Goal: Information Seeking & Learning: Learn about a topic

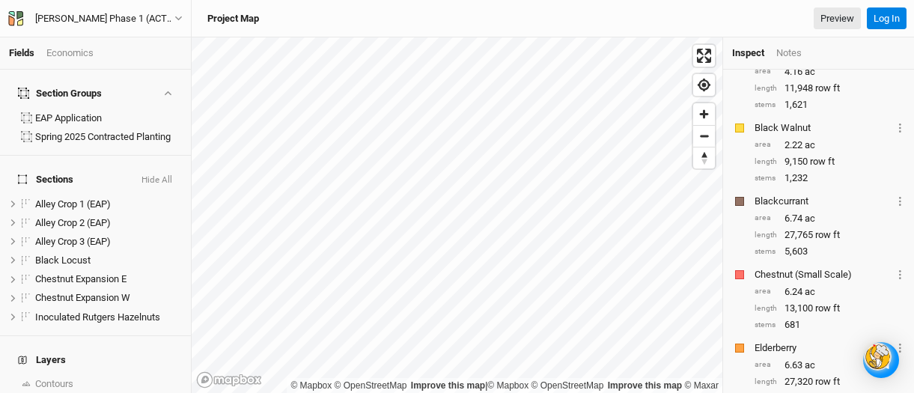
scroll to position [299, 0]
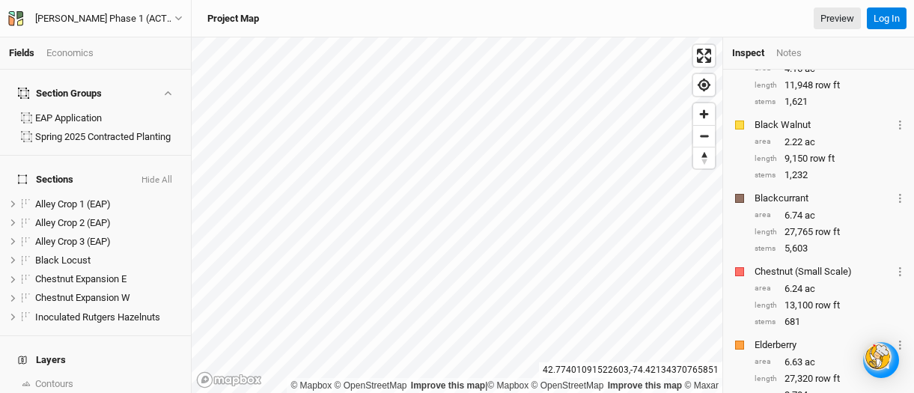
click at [61, 49] on div "Economics" at bounding box center [69, 52] width 47 height 13
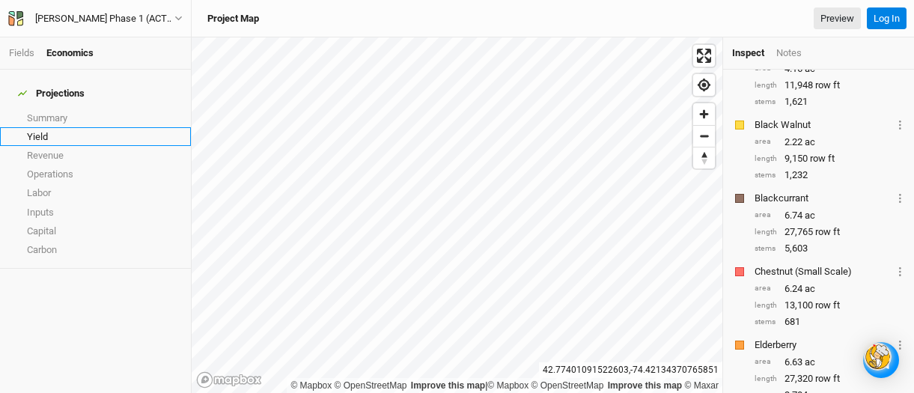
click at [25, 127] on link "Yield" at bounding box center [95, 136] width 191 height 19
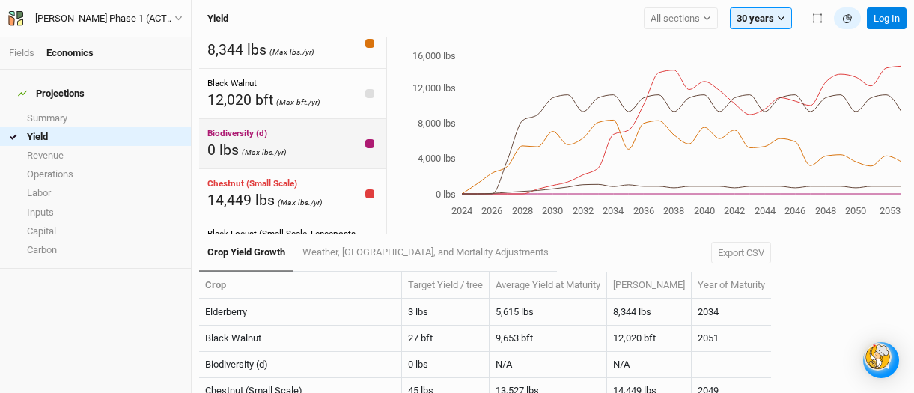
scroll to position [20, 0]
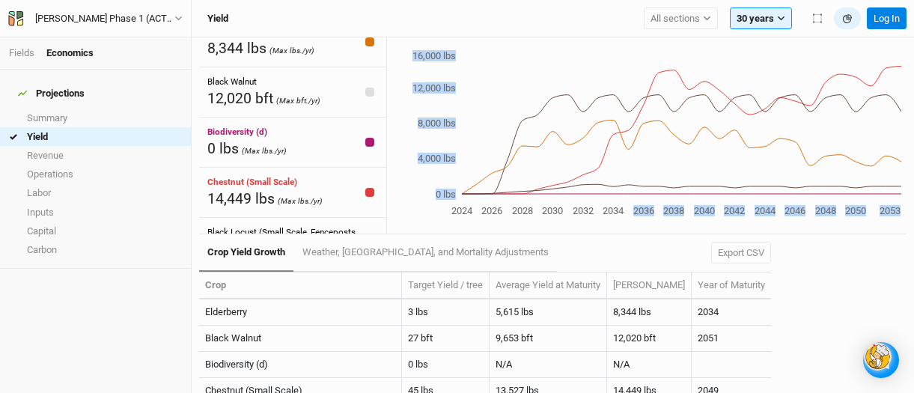
drag, startPoint x: 569, startPoint y: 194, endPoint x: 621, endPoint y: 202, distance: 53.0
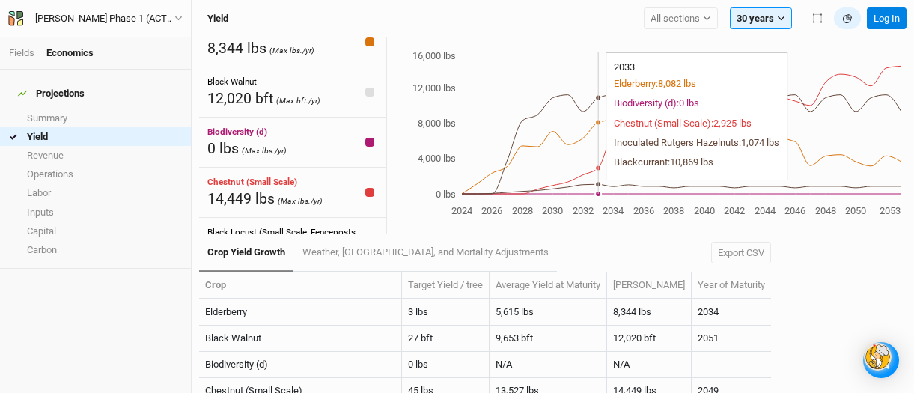
click at [601, 147] on icon "2024 2026 2028 2030 2032 2034 2036 2038 2040 2042 2044 2046 2048 2050 2053 0 lb…" at bounding box center [644, 134] width 514 height 171
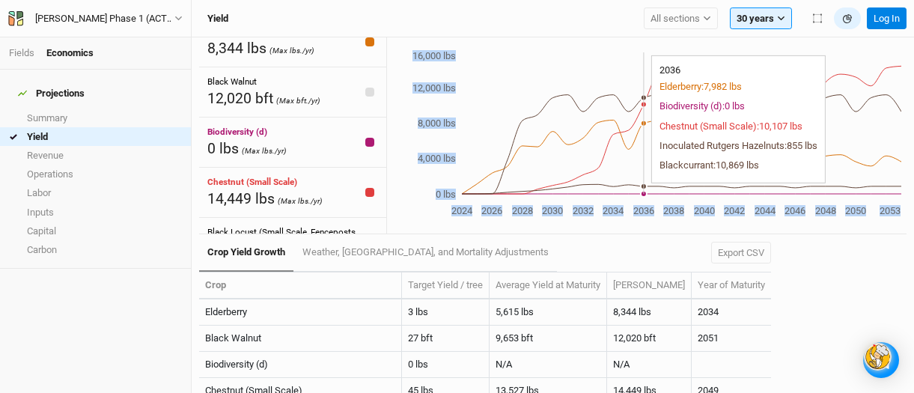
drag, startPoint x: 659, startPoint y: 197, endPoint x: 645, endPoint y: 191, distance: 15.4
click at [645, 191] on icon "2024 2026 2028 2030 2032 2034 2036 2038 2040 2042 2044 2046 2048 2050 2053 0 lb…" at bounding box center [644, 134] width 514 height 171
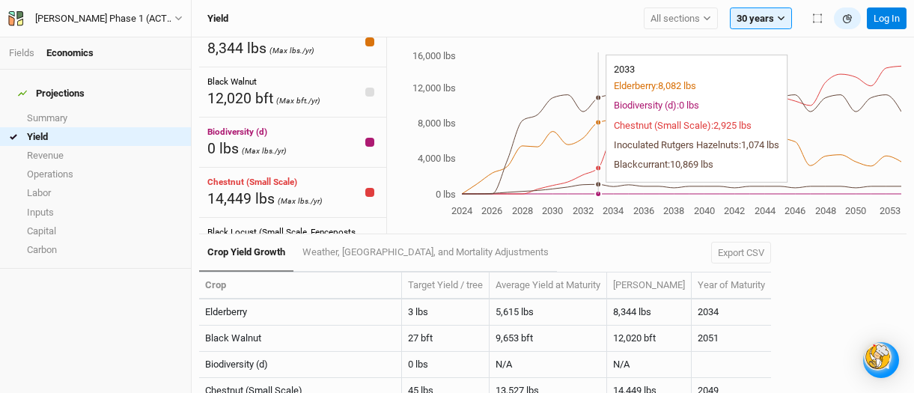
click at [602, 190] on icon "2024 2026 2028 2030 2032 2034 2036 2038 2040 2042 2044 2046 2048 2050 2053 0 lb…" at bounding box center [644, 134] width 514 height 171
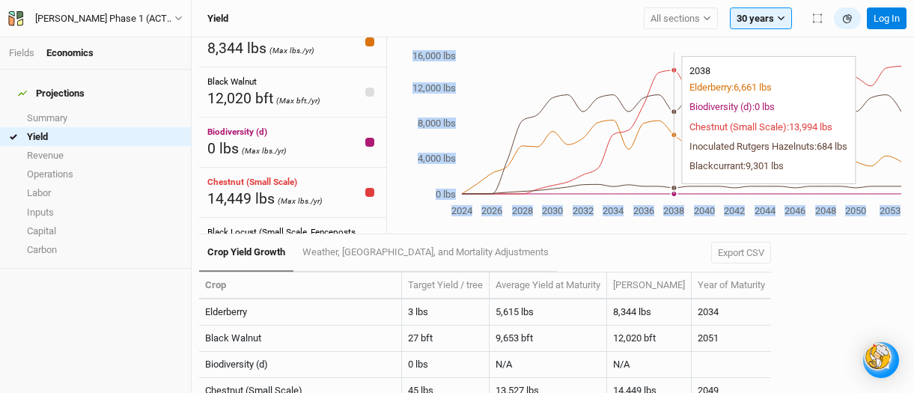
drag, startPoint x: 653, startPoint y: 189, endPoint x: 673, endPoint y: 192, distance: 19.6
click at [673, 192] on icon "2024 2026 2028 2030 2032 2034 2036 2038 2040 2042 2044 2046 2048 2050 2053 0 lb…" at bounding box center [644, 134] width 514 height 171
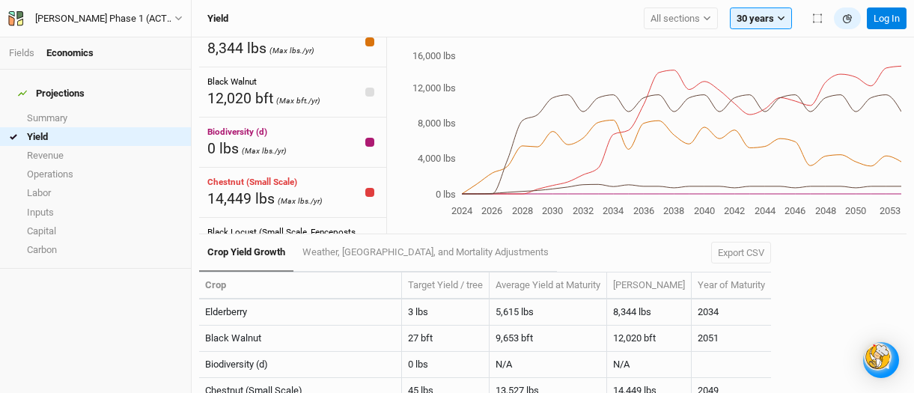
click at [134, 290] on div "Projections Summary Yield Revenue Operations Labor Inputs Capital Carbon" at bounding box center [95, 231] width 191 height 323
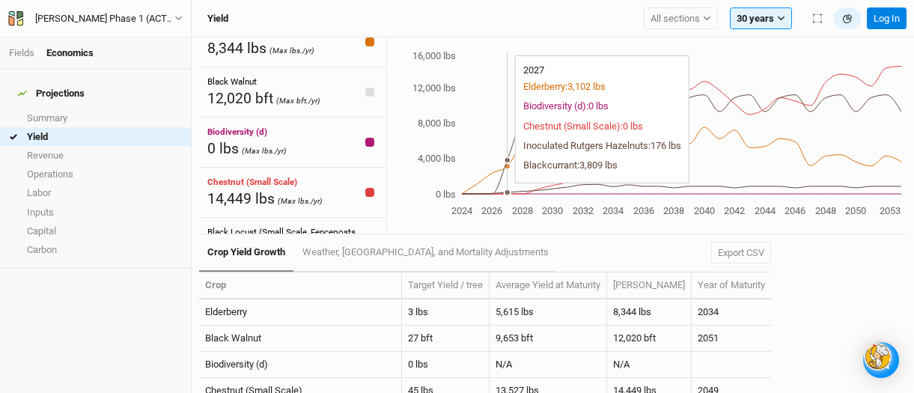
drag, startPoint x: 493, startPoint y: 186, endPoint x: 511, endPoint y: 191, distance: 18.7
click at [511, 191] on icon "2024 2026 2028 2030 2032 2034 2036 2038 2040 2042 2044 2046 2048 2050 2053 0 lb…" at bounding box center [644, 134] width 514 height 171
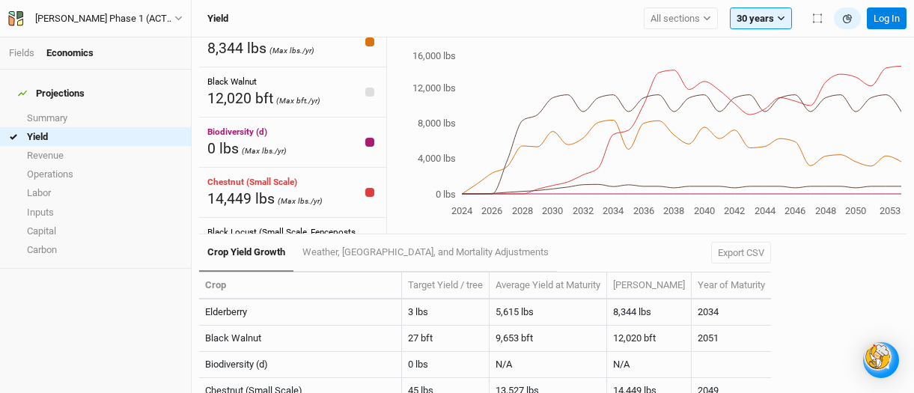
click at [460, 195] on icon "2024 2026 2028 2030 2032 2034 2036 2038 2040 2042 2044 2046 2048 2050 2053 0 lb…" at bounding box center [644, 134] width 514 height 171
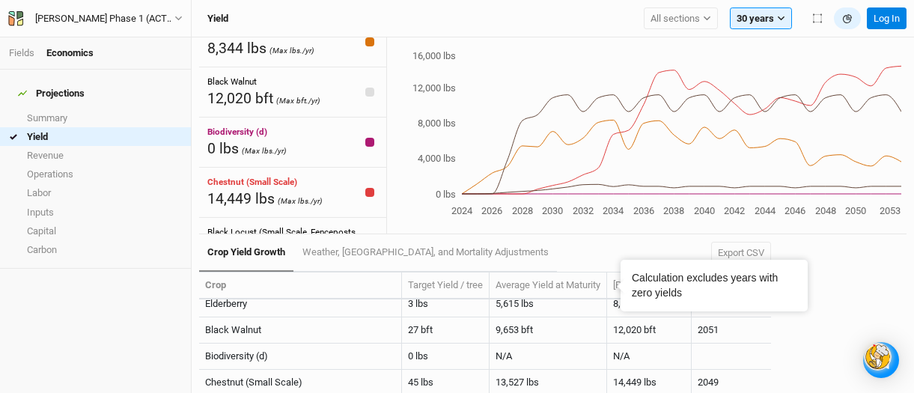
scroll to position [0, 0]
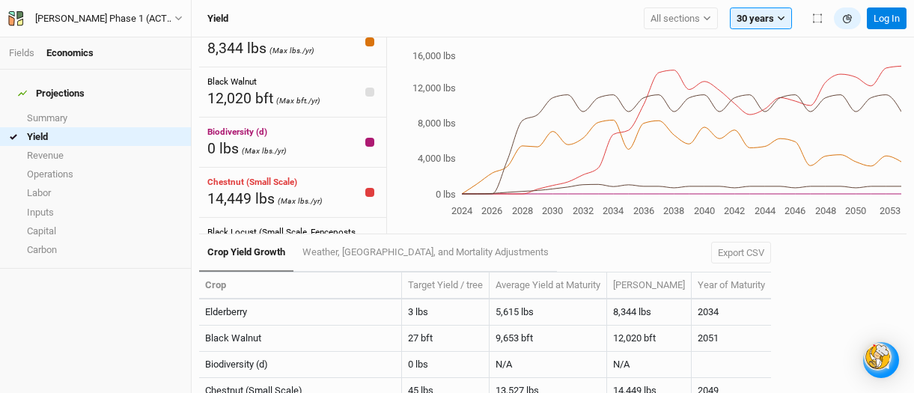
click at [639, 284] on th "[PERSON_NAME]" at bounding box center [649, 285] width 85 height 27
click at [703, 286] on th "Year of Maturity" at bounding box center [730, 285] width 79 height 27
